Goal: Task Accomplishment & Management: Manage account settings

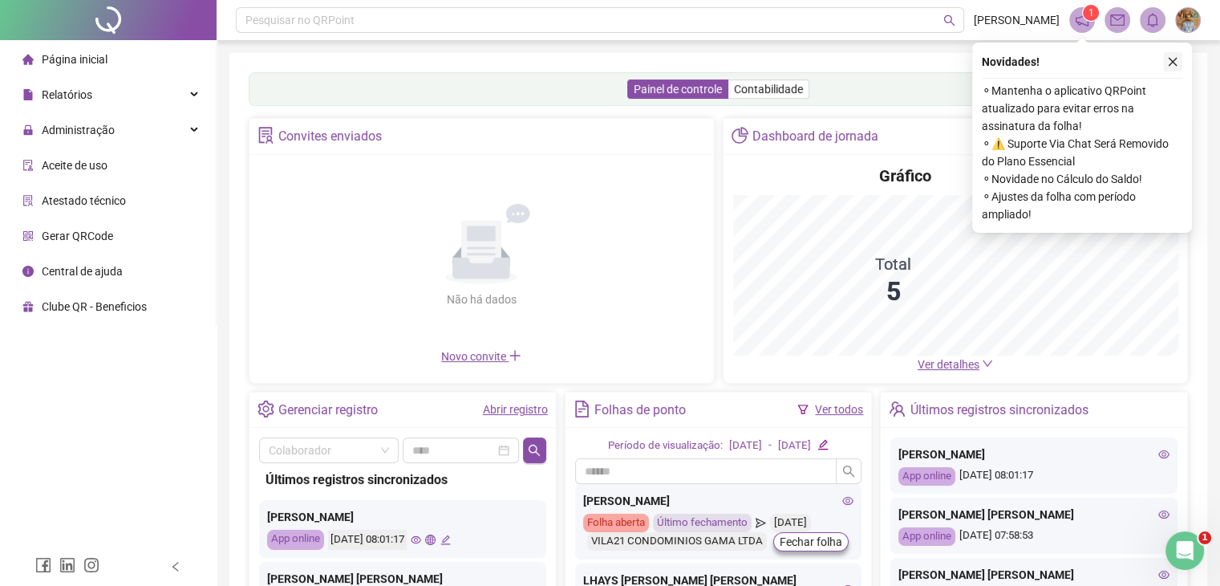
click at [1177, 66] on icon "close" at bounding box center [1172, 61] width 11 height 11
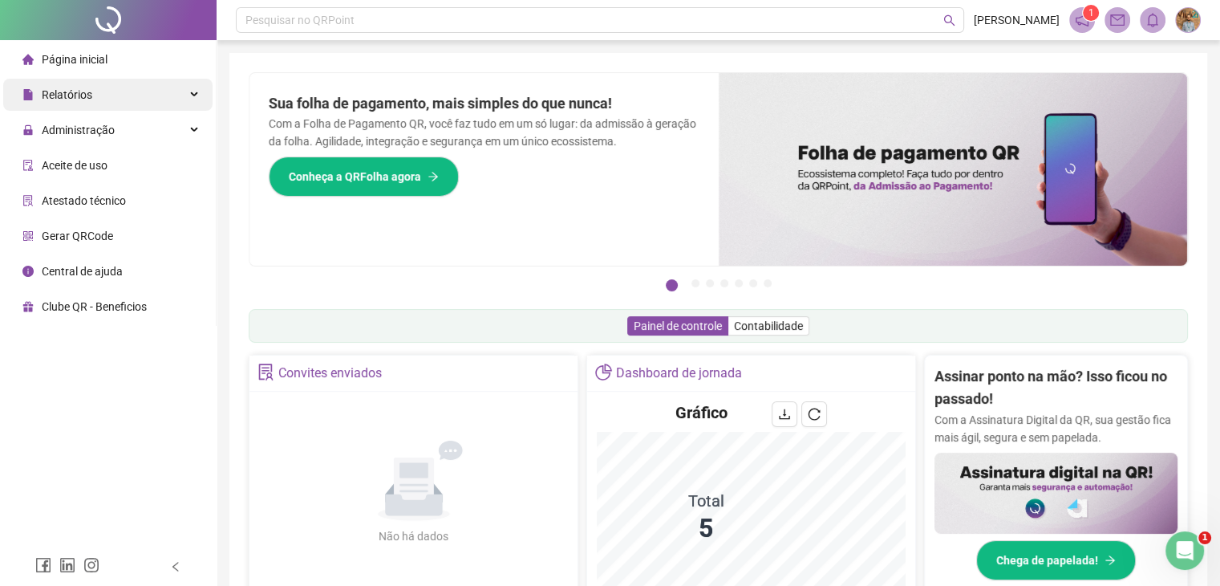
click at [193, 95] on icon at bounding box center [196, 95] width 8 height 0
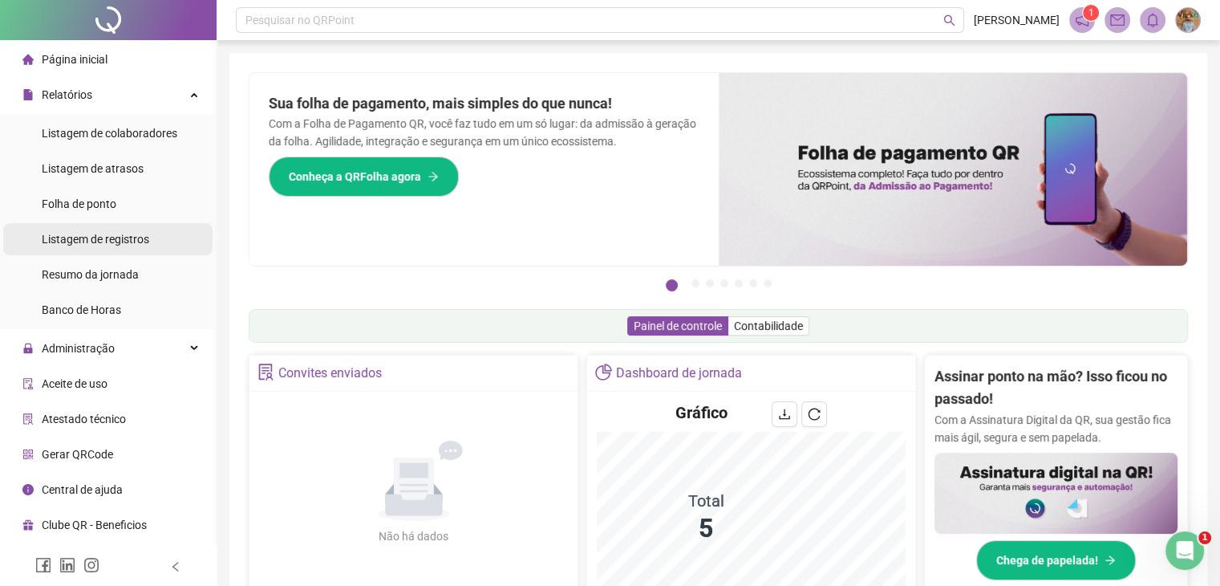
click at [112, 247] on div "Listagem de registros" at bounding box center [95, 239] width 107 height 32
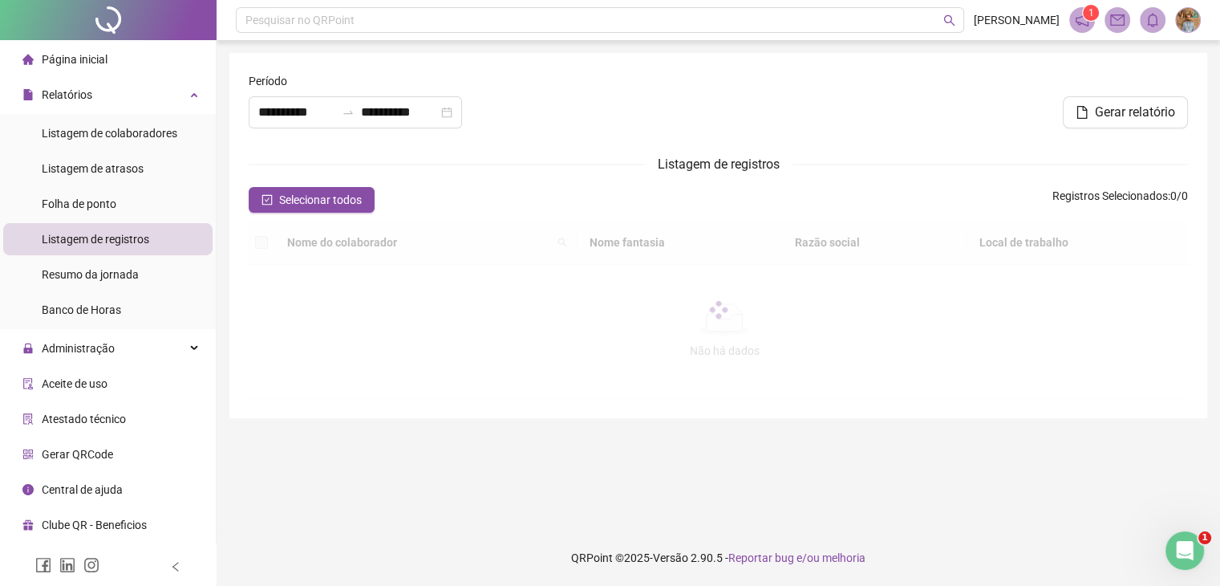
type input "**********"
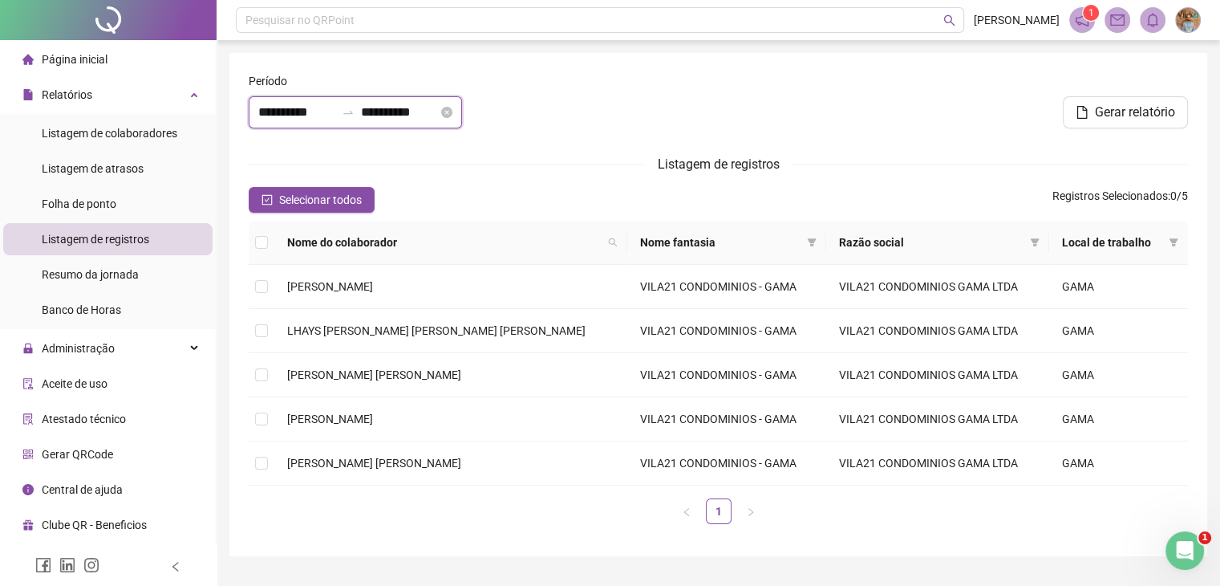
click at [335, 117] on input "**********" at bounding box center [296, 112] width 77 height 19
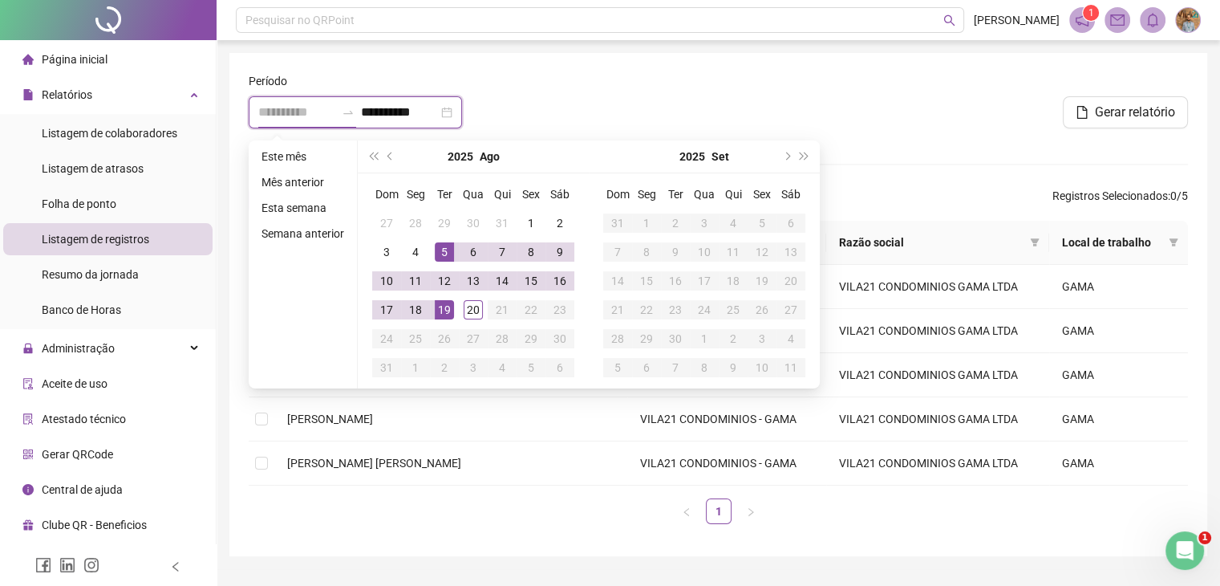
type input "**********"
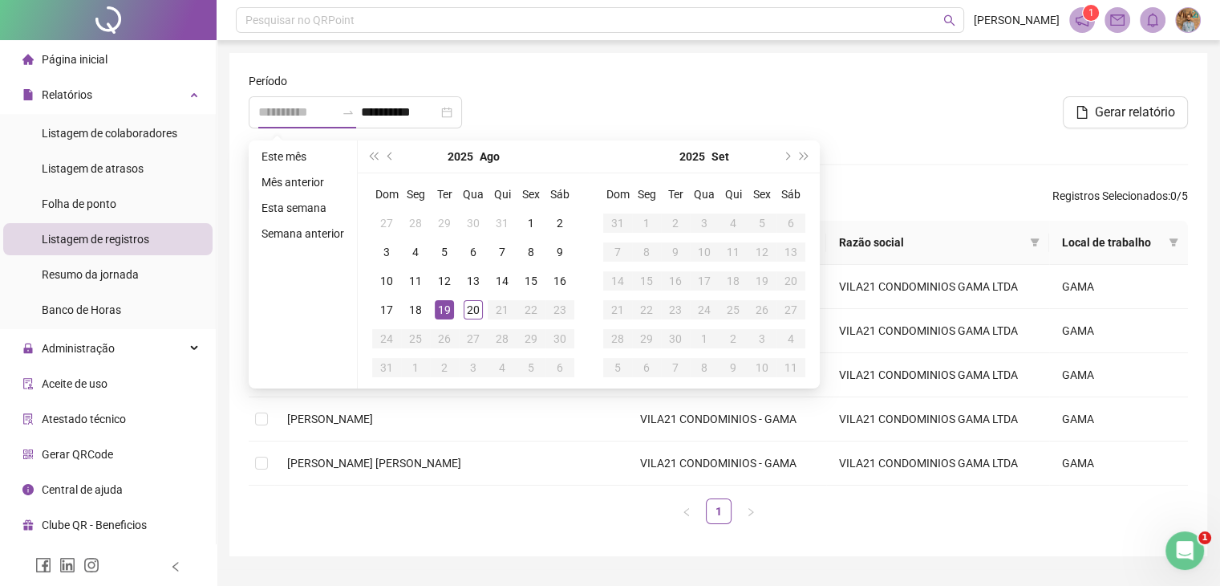
click at [437, 305] on div "19" at bounding box center [444, 309] width 19 height 19
click at [443, 306] on div "19" at bounding box center [444, 309] width 19 height 19
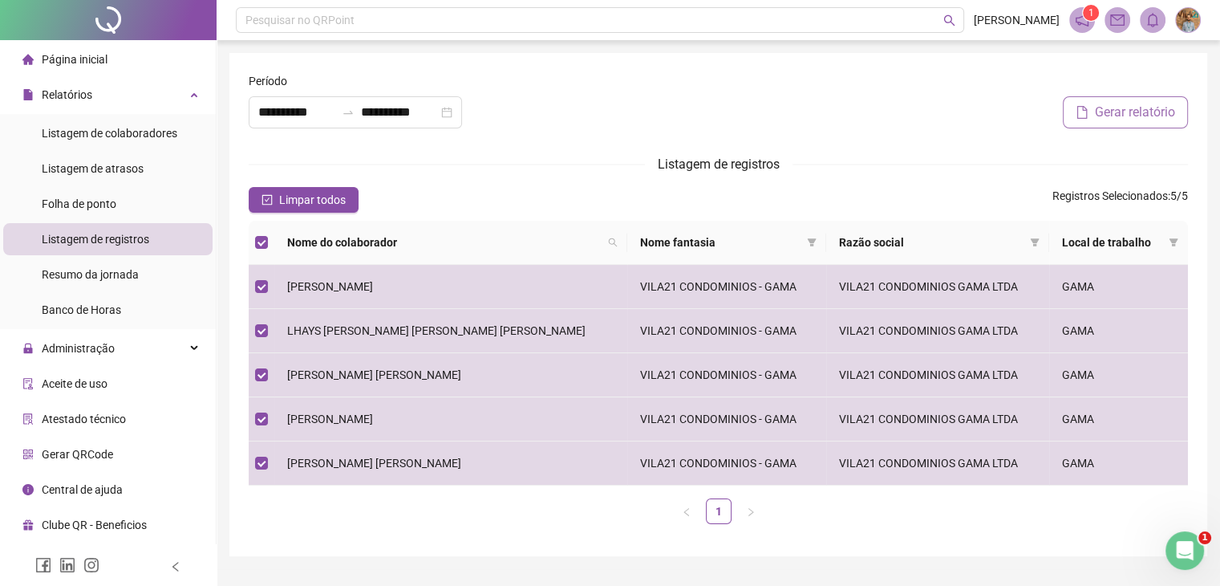
click at [1078, 114] on icon "file" at bounding box center [1082, 112] width 13 height 13
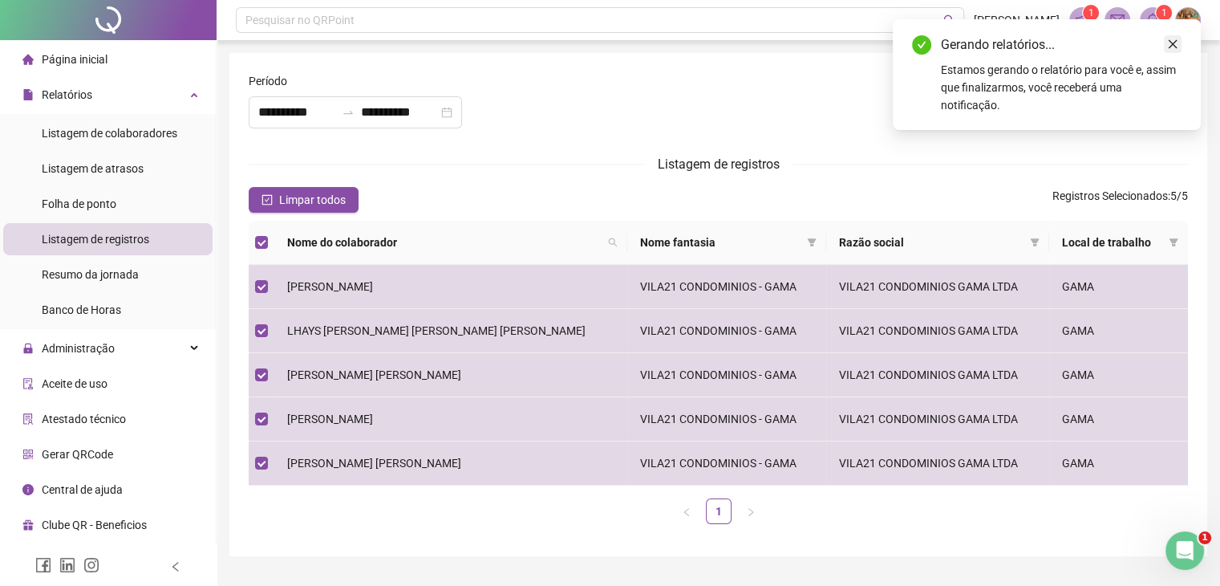
click at [1171, 45] on icon "close" at bounding box center [1173, 44] width 9 height 9
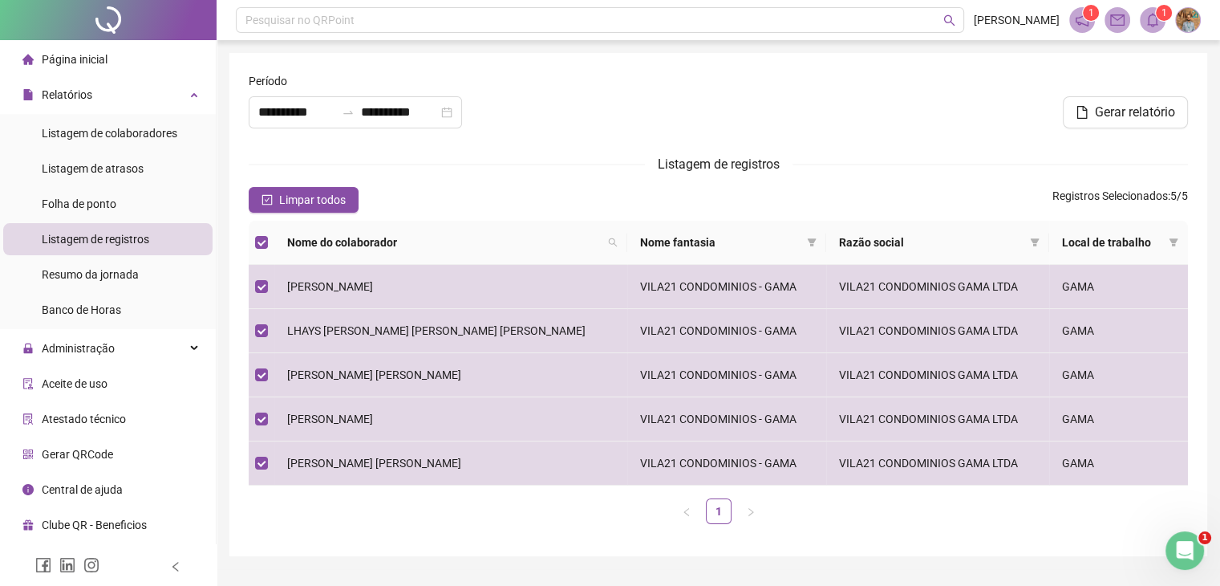
click at [1158, 22] on icon "bell" at bounding box center [1152, 20] width 14 height 14
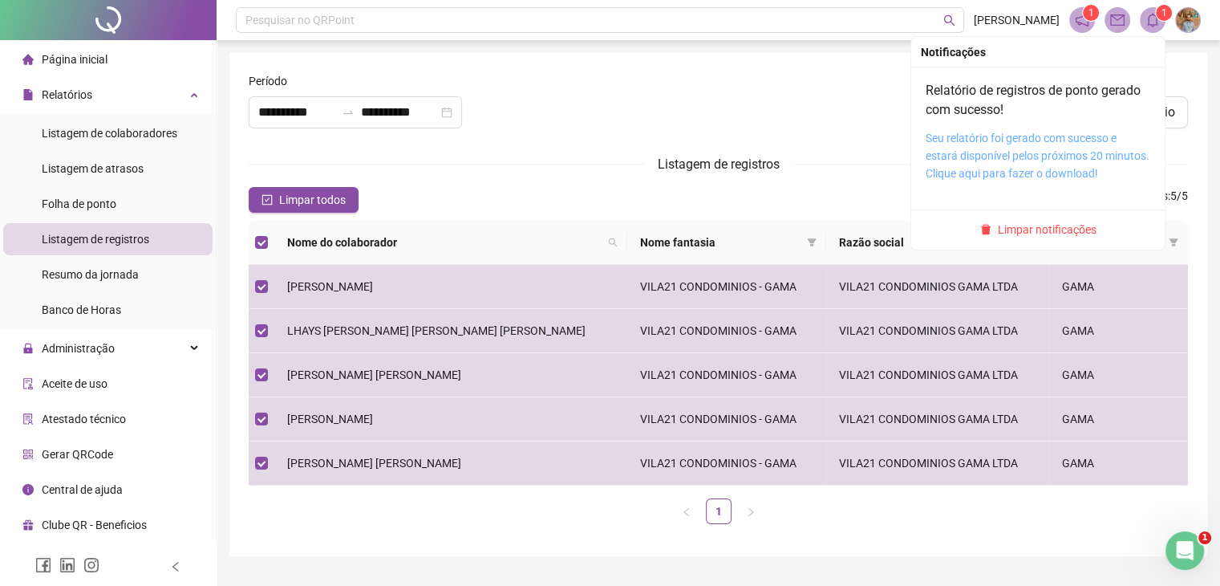
click at [1026, 140] on link "Seu relatório foi gerado com sucesso e estará disponível pelos próximos 20 minu…" at bounding box center [1038, 156] width 224 height 48
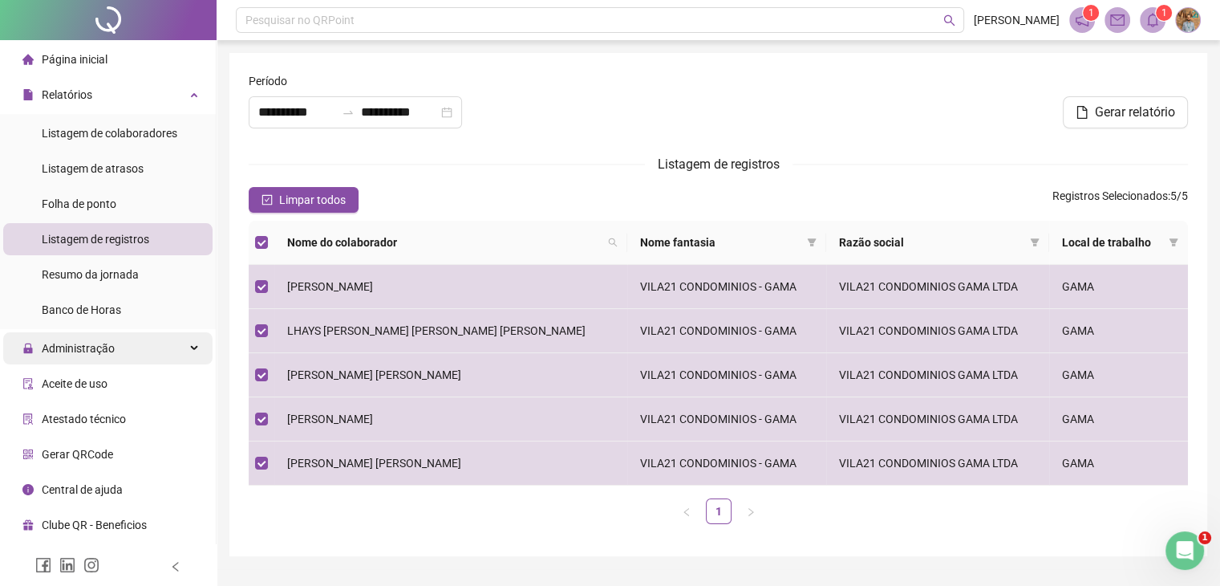
click at [192, 348] on icon at bounding box center [196, 348] width 8 height 0
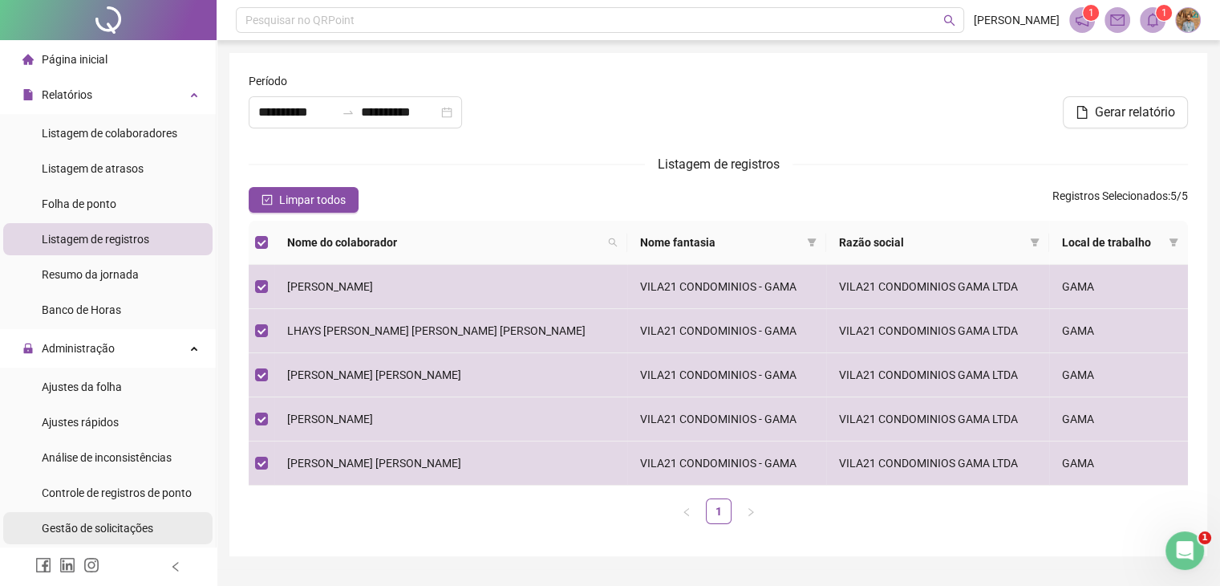
click at [80, 528] on span "Gestão de solicitações" at bounding box center [97, 527] width 111 height 13
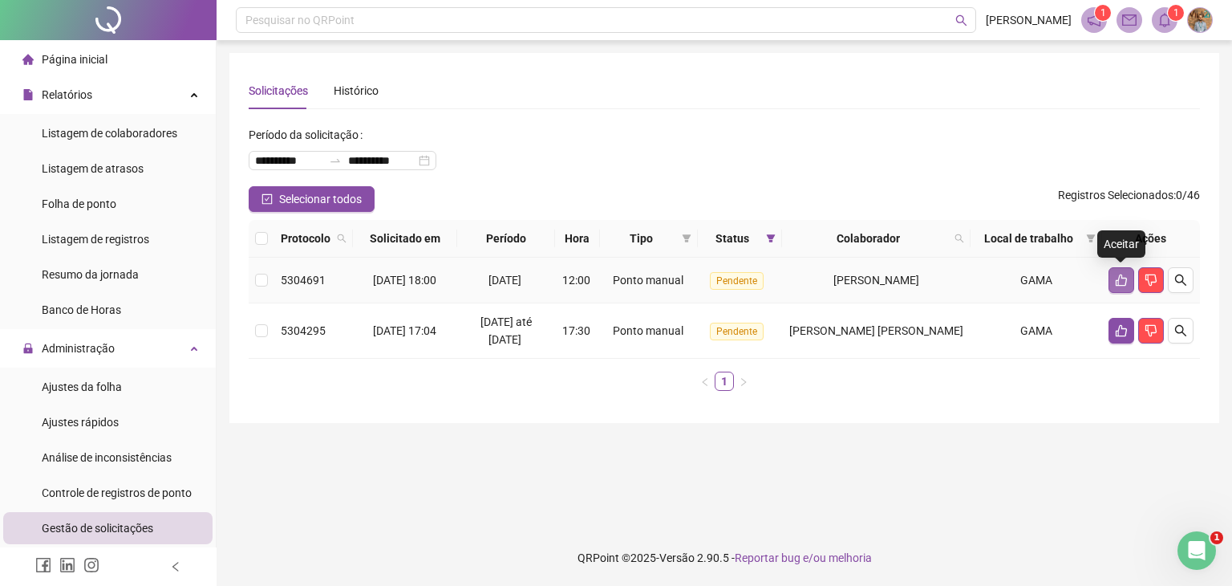
click at [1115, 283] on icon "like" at bounding box center [1121, 280] width 13 height 13
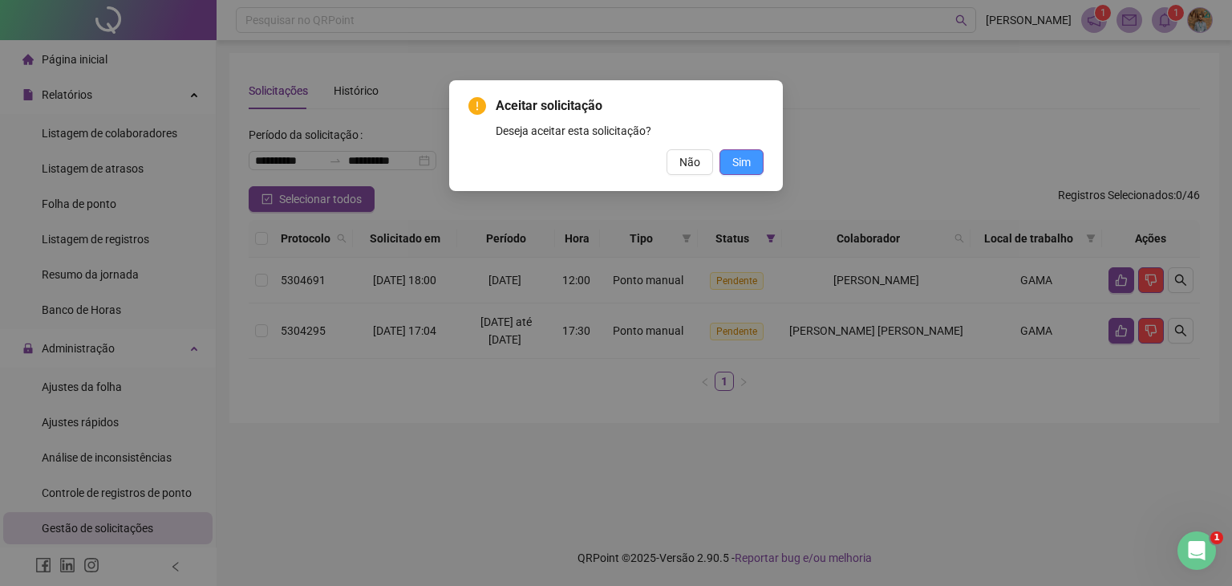
drag, startPoint x: 748, startPoint y: 160, endPoint x: 777, endPoint y: 161, distance: 29.7
click at [748, 160] on span "Sim" at bounding box center [741, 162] width 18 height 18
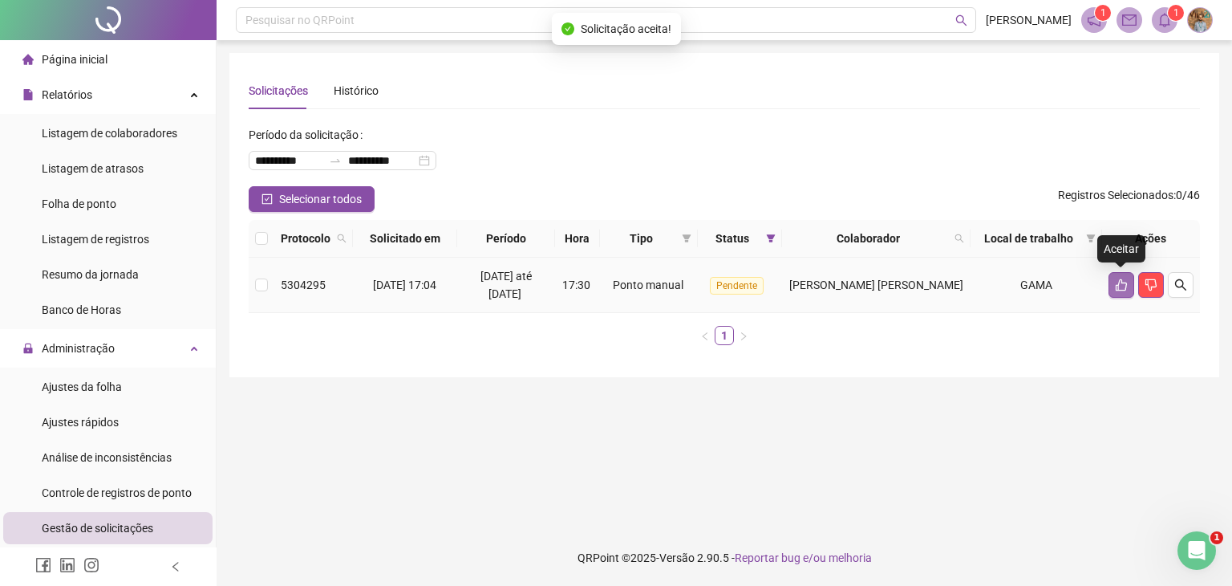
click at [1120, 280] on icon "like" at bounding box center [1121, 284] width 13 height 13
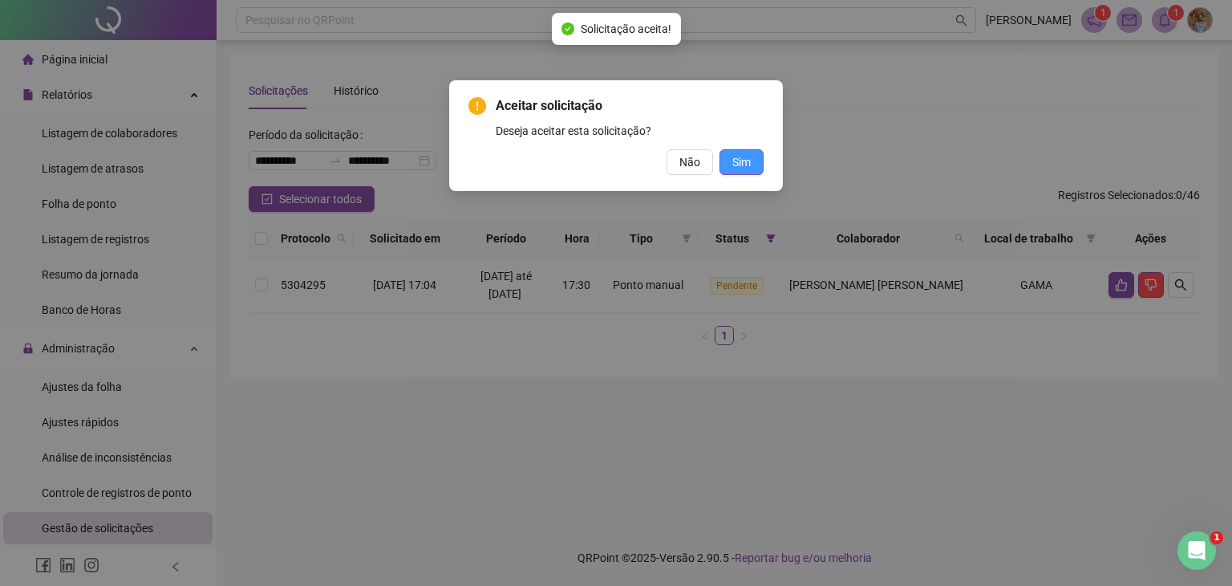
click at [742, 160] on span "Sim" at bounding box center [741, 162] width 18 height 18
